Goal: Find specific page/section: Find specific page/section

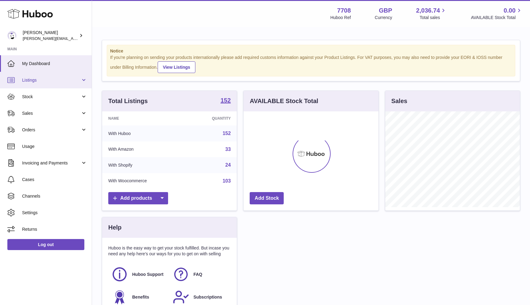
scroll to position [96, 135]
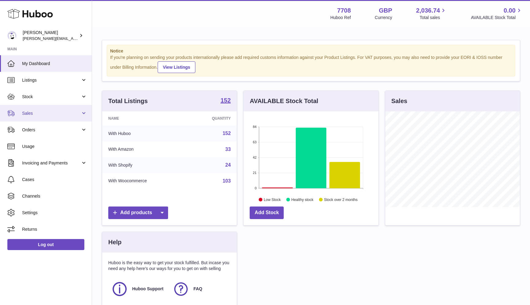
click at [40, 115] on link "Sales" at bounding box center [46, 113] width 92 height 17
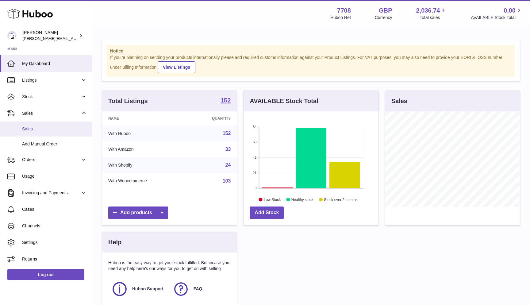
click at [40, 126] on span "Sales" at bounding box center [54, 129] width 65 height 6
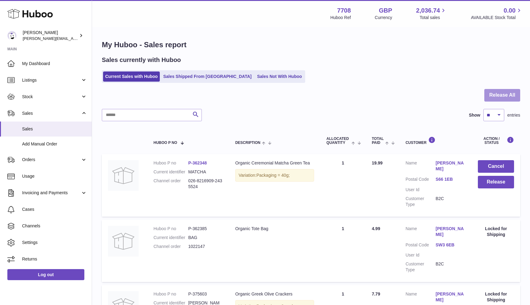
click at [512, 96] on button "Release All" at bounding box center [502, 95] width 36 height 13
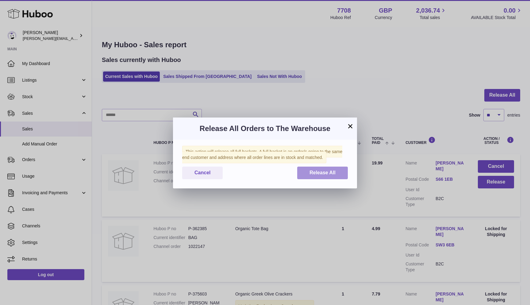
click at [339, 172] on button "Release All" at bounding box center [322, 173] width 51 height 13
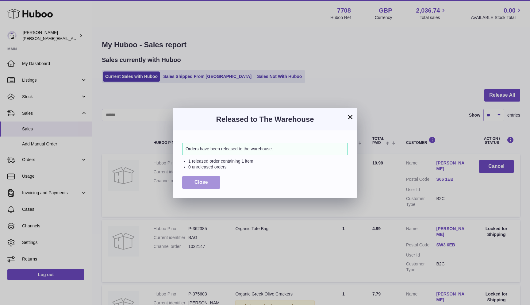
click at [196, 177] on button "Close" at bounding box center [201, 182] width 38 height 13
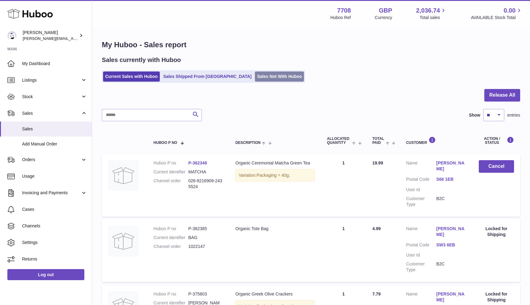
click at [255, 79] on link "Sales Not With Huboo" at bounding box center [279, 76] width 49 height 10
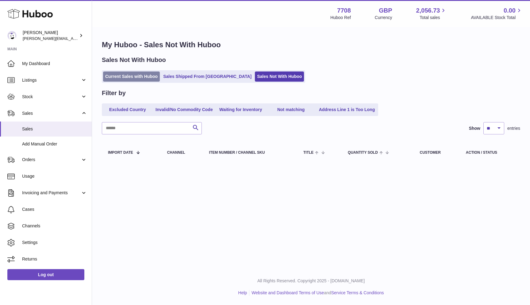
click at [134, 80] on link "Current Sales with Huboo" at bounding box center [131, 76] width 57 height 10
